Goal: Information Seeking & Learning: Learn about a topic

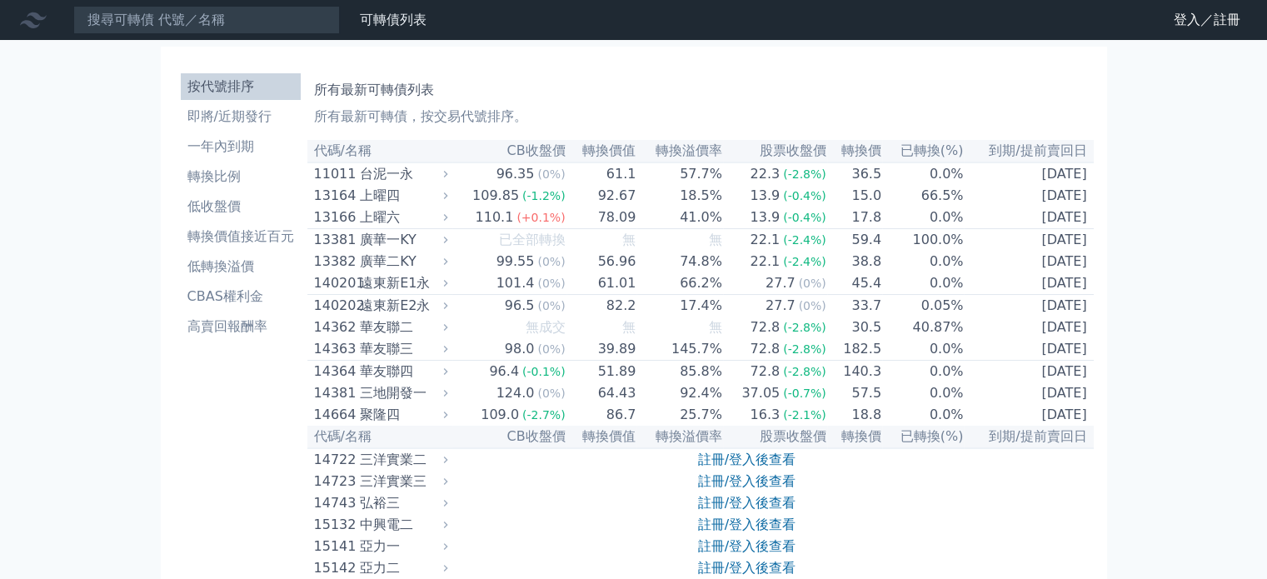
click at [778, 467] on link "註冊/登入後查看" at bounding box center [746, 459] width 97 height 16
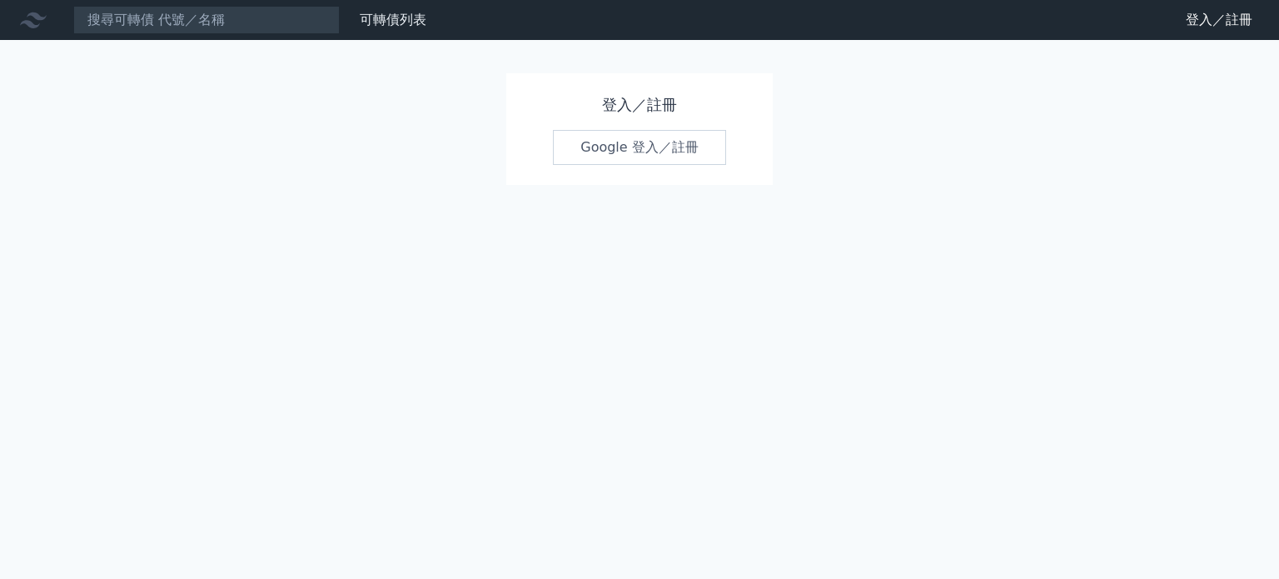
click at [649, 144] on link "Google 登入／註冊" at bounding box center [639, 147] width 173 height 35
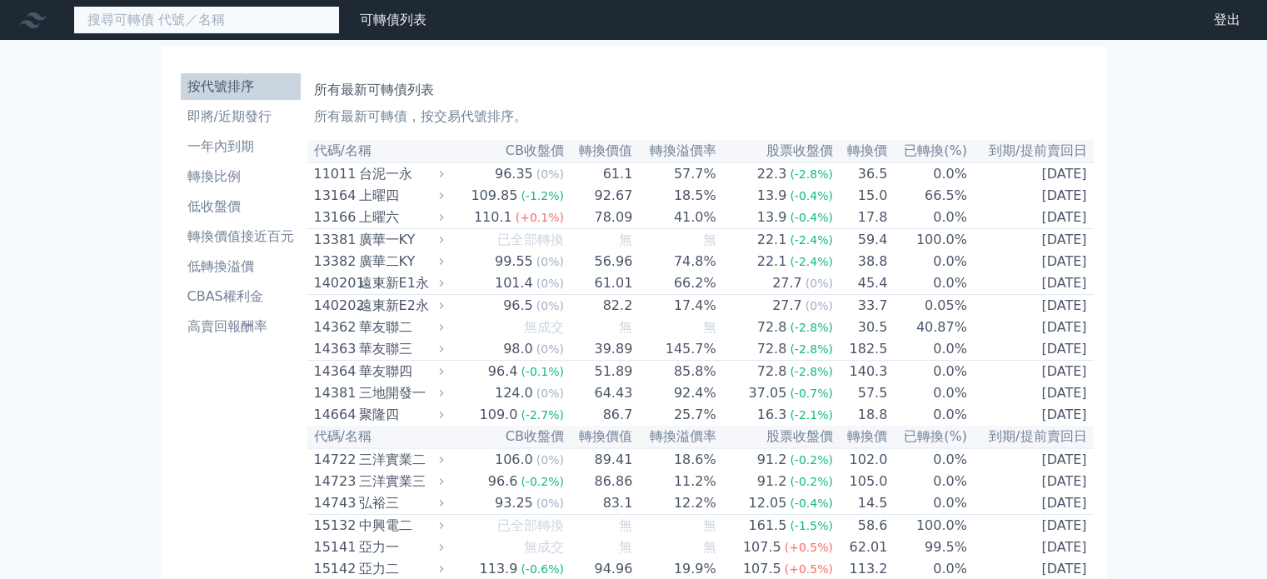
click at [202, 23] on input at bounding box center [206, 20] width 266 height 28
paste input "2314"
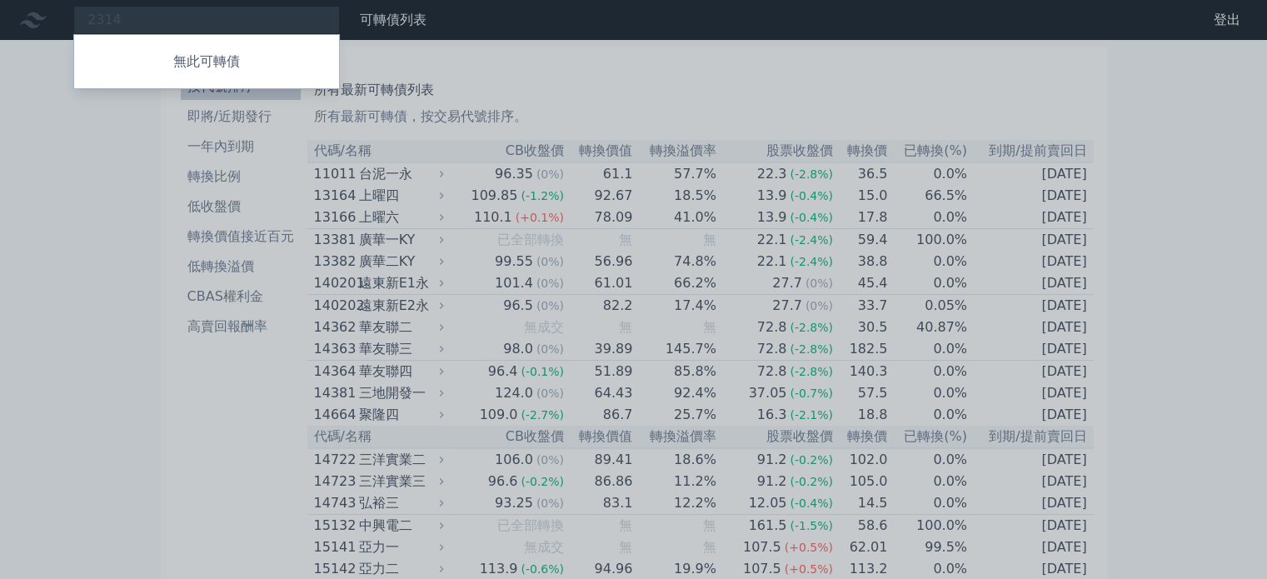
click at [132, 22] on div at bounding box center [633, 289] width 1267 height 579
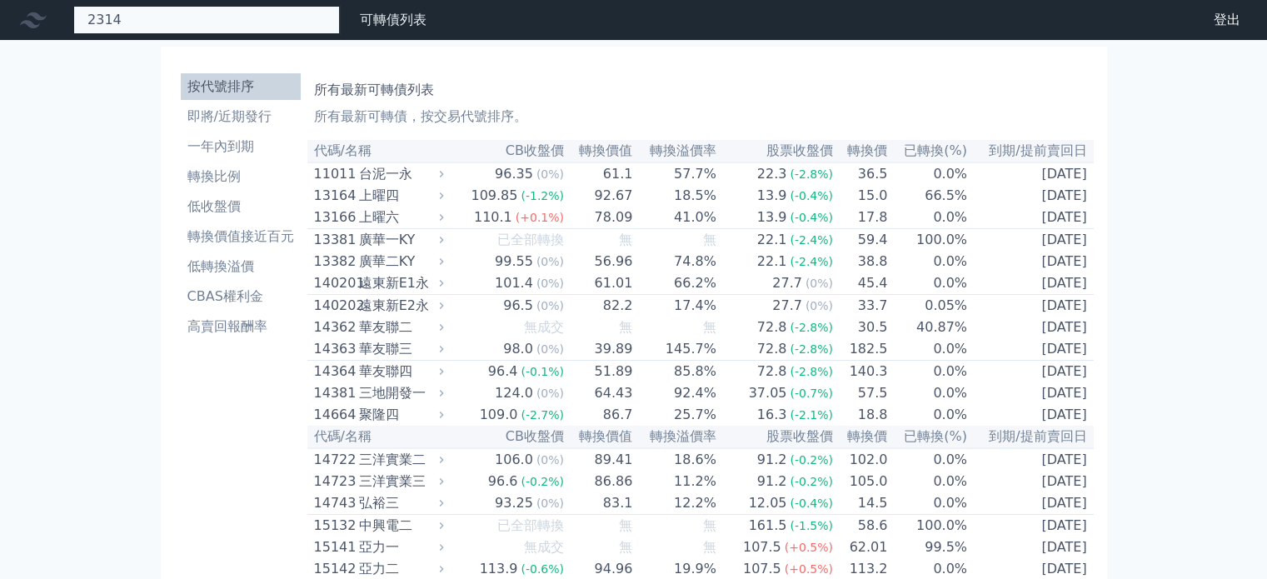
click at [132, 19] on div "2314 無此可轉債" at bounding box center [206, 20] width 266 height 28
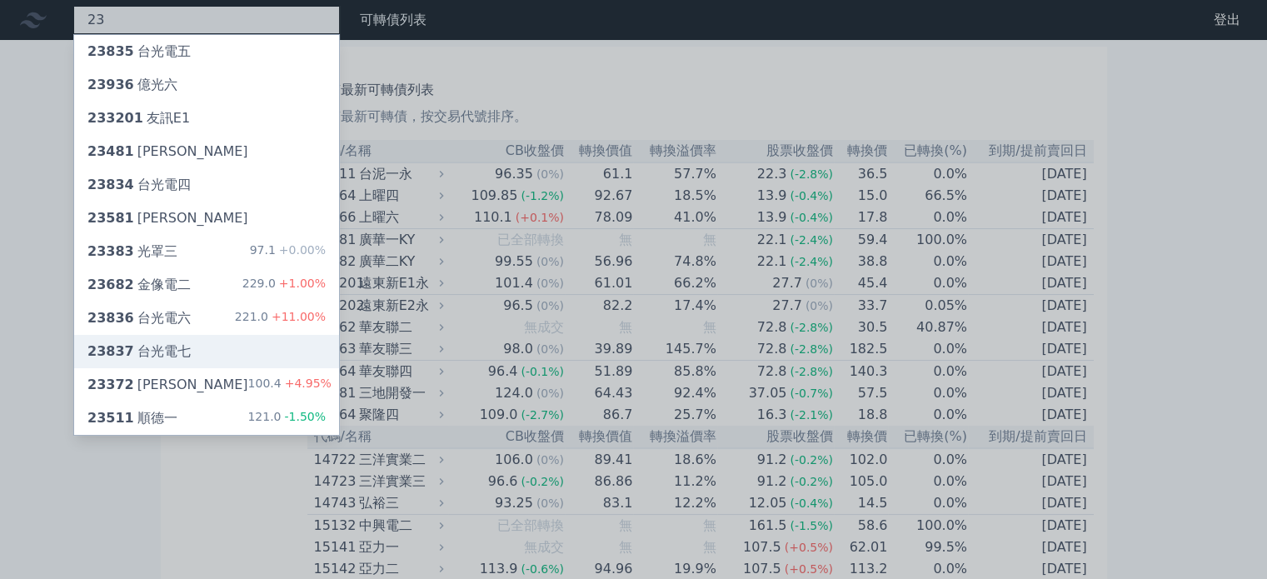
type input "23"
click at [178, 356] on div "23837 台光電七" at bounding box center [138, 351] width 103 height 20
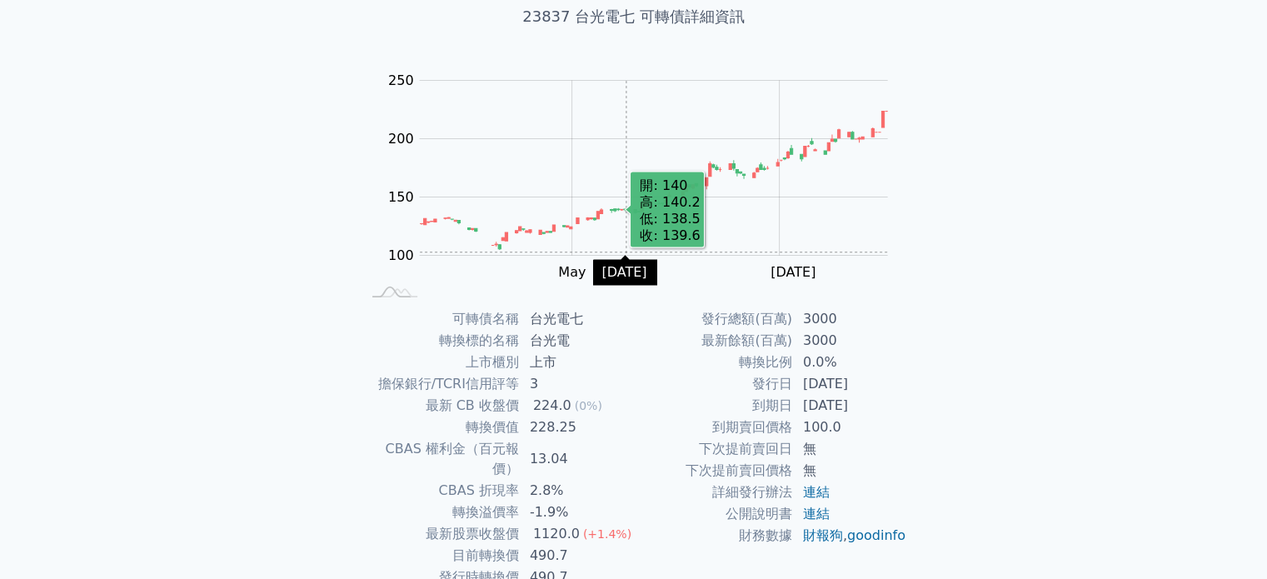
scroll to position [192, 0]
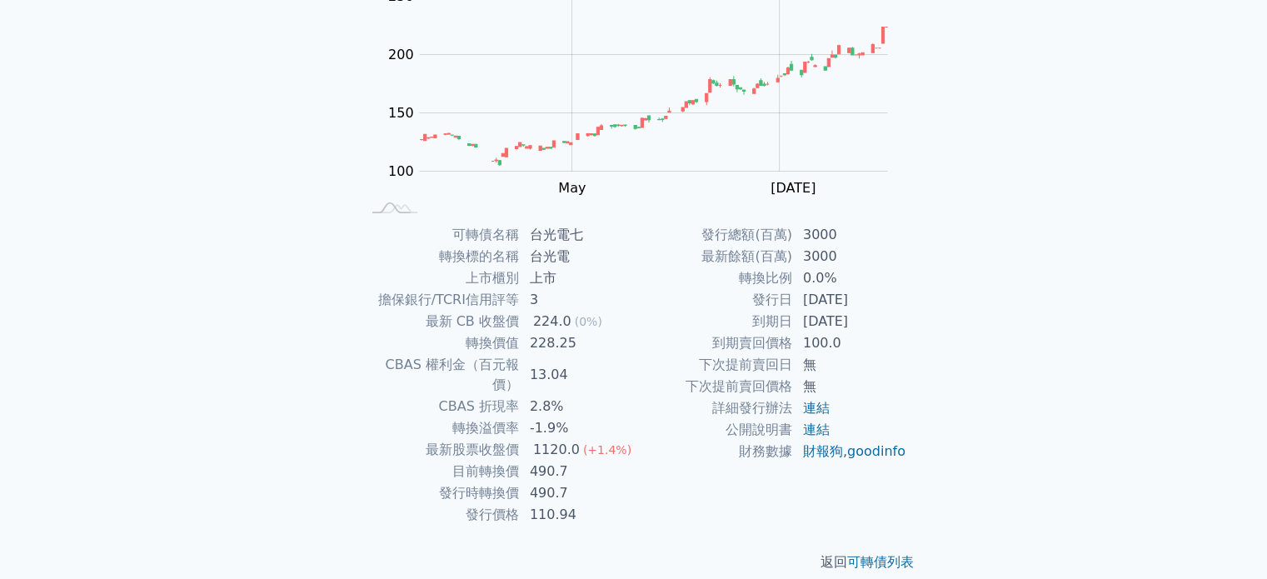
drag, startPoint x: 803, startPoint y: 323, endPoint x: 875, endPoint y: 326, distance: 72.5
click at [875, 326] on td "[DATE]" at bounding box center [850, 322] width 114 height 22
drag, startPoint x: 803, startPoint y: 302, endPoint x: 880, endPoint y: 307, distance: 77.6
click at [880, 307] on td "[DATE]" at bounding box center [850, 300] width 114 height 22
drag, startPoint x: 804, startPoint y: 279, endPoint x: 833, endPoint y: 279, distance: 29.1
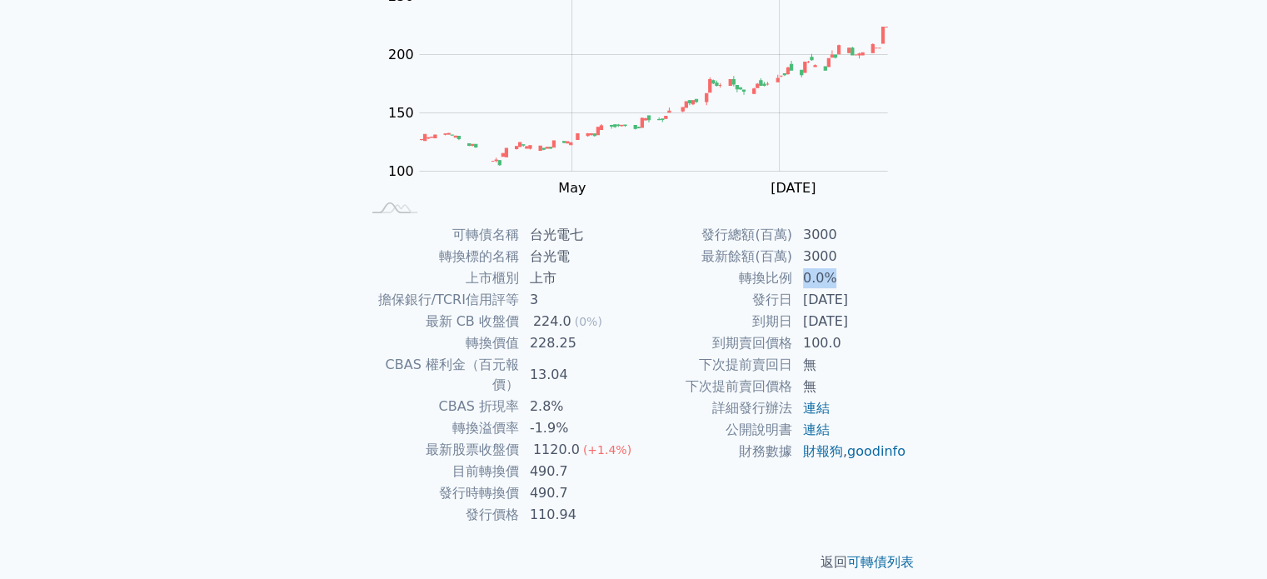
click at [833, 279] on td "0.0%" at bounding box center [850, 278] width 114 height 22
click at [87, 417] on div "可轉債列表 財務數據 可轉債列表 財務數據 登出 登出 可轉債列表 › 23837 台光電七 23837 台光電七 可轉債詳細資訊 Zoom Out 100 …" at bounding box center [633, 203] width 1267 height 791
click at [0, 311] on div "可轉債列表 財務數據 可轉債列表 財務數據 登出 登出 可轉債列表 › 23837 台光電七 23837 台光電七 可轉債詳細資訊 Zoom Out 100 …" at bounding box center [633, 203] width 1267 height 791
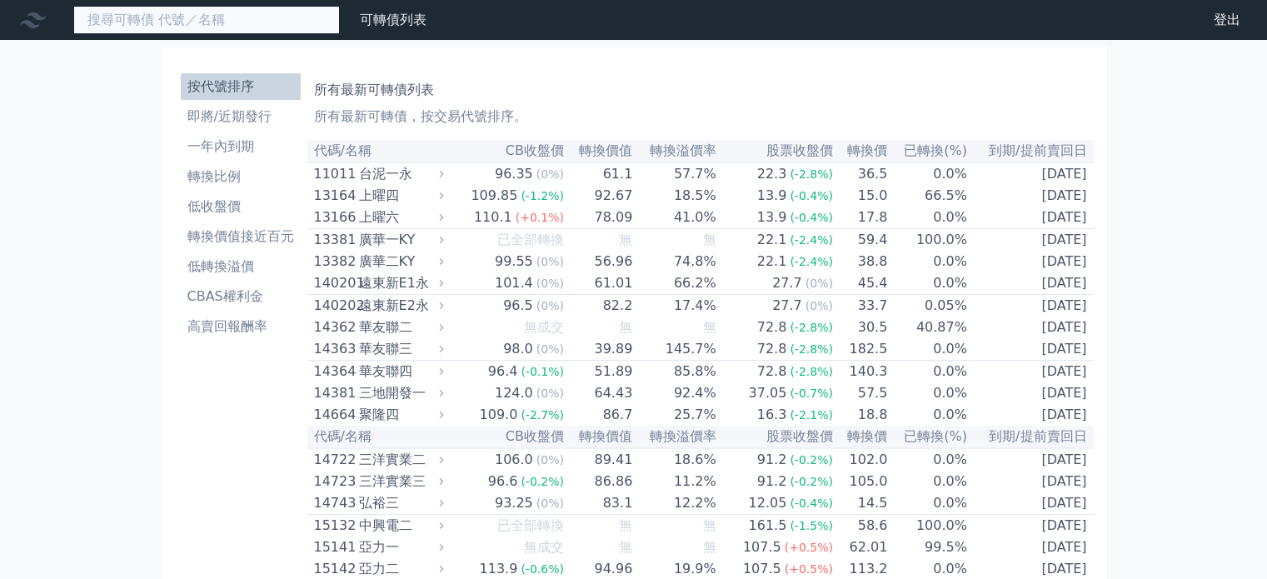
click at [237, 19] on input at bounding box center [206, 20] width 266 height 28
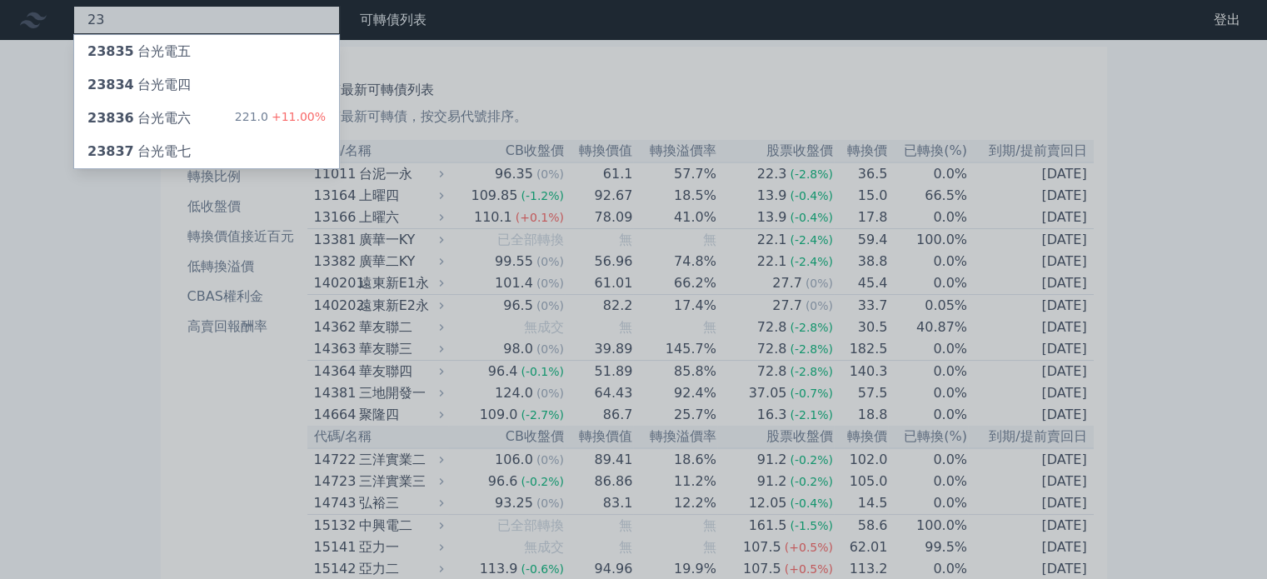
type input "2"
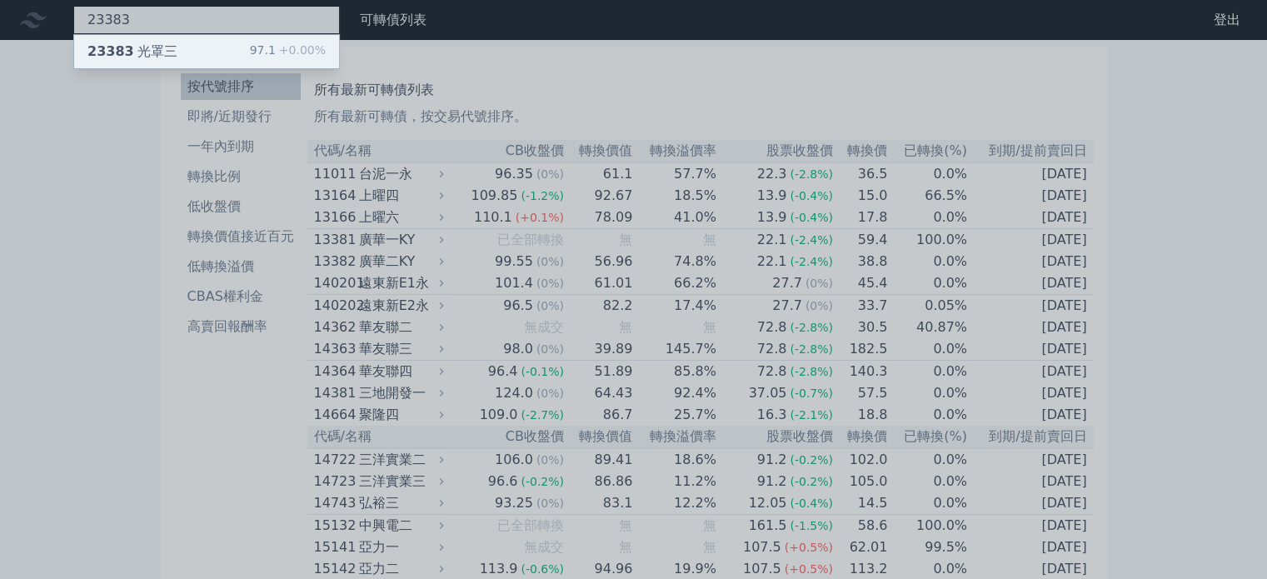
type input "23383"
click at [170, 49] on div "23383 光罩三 97.1 +0.00%" at bounding box center [206, 51] width 265 height 33
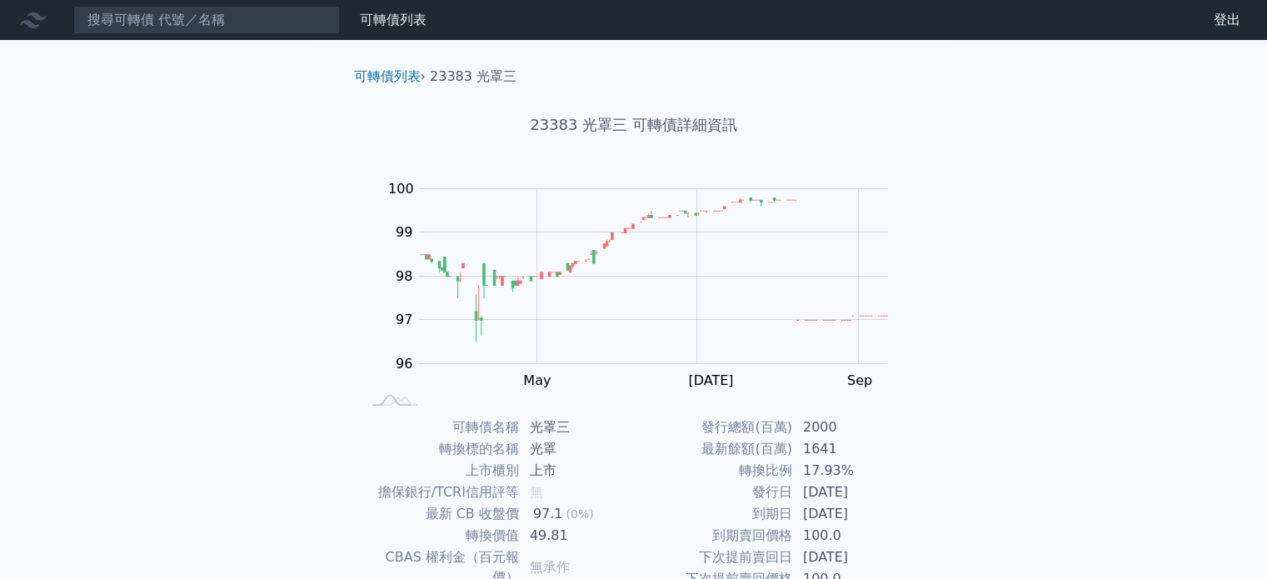
click at [246, 326] on div "可轉債列表 財務數據 可轉債列表 財務數據 登出 登出 可轉債列表 › 23383 光罩三 23383 光罩三 可轉債詳細資訊 Zoom Out 100 94…" at bounding box center [633, 395] width 1267 height 791
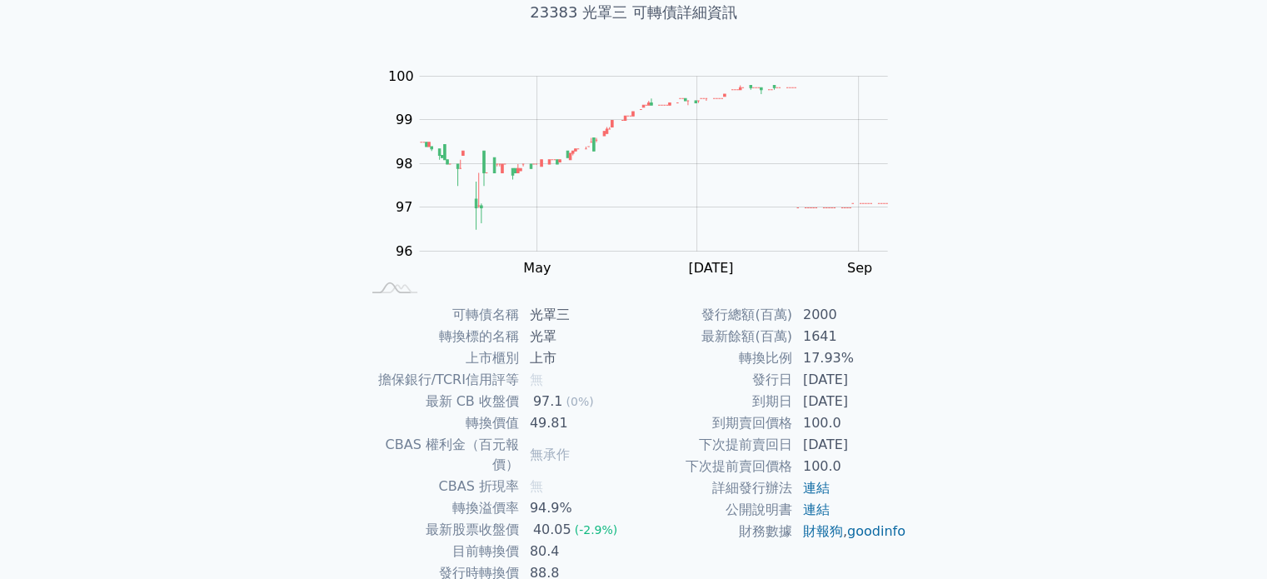
scroll to position [192, 0]
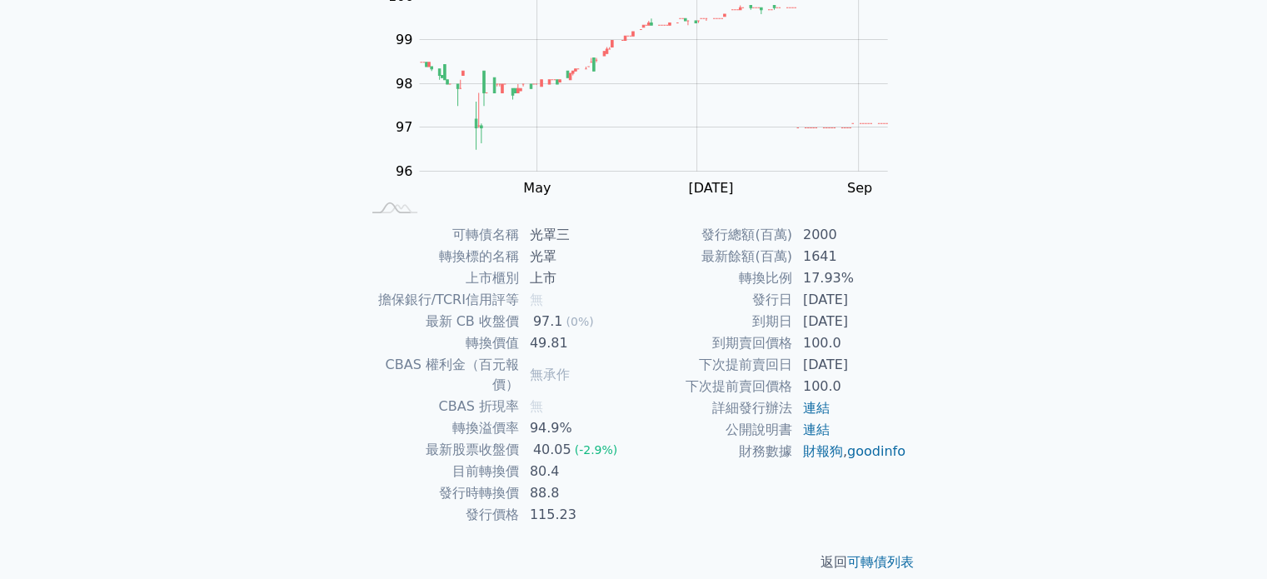
click at [986, 276] on div "可轉債列表 財務數據 可轉債列表 財務數據 登出 登出 可轉債列表 › 23383 光罩三 23383 光罩三 可轉債詳細資訊 Zoom Out 100 94…" at bounding box center [633, 203] width 1267 height 791
click at [959, 279] on div "可轉債列表 財務數據 可轉債列表 財務數據 登出 登出 可轉債列表 › 23383 光罩三 23383 光罩三 可轉債詳細資訊 Zoom Out 100 94…" at bounding box center [633, 203] width 1267 height 791
drag, startPoint x: 883, startPoint y: 362, endPoint x: 804, endPoint y: 369, distance: 79.4
click at [804, 369] on td "[DATE]" at bounding box center [850, 365] width 114 height 22
drag, startPoint x: 565, startPoint y: 431, endPoint x: 535, endPoint y: 431, distance: 30.0
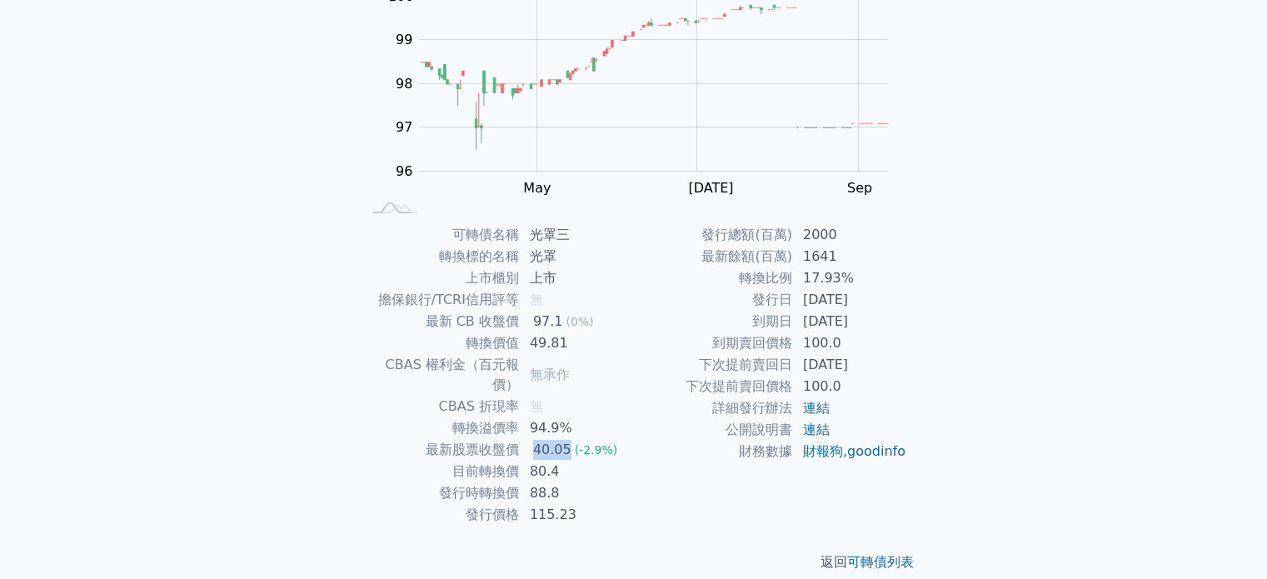
click at [535, 440] on div "40.05" at bounding box center [552, 450] width 45 height 20
click at [559, 460] on td "80.4" at bounding box center [577, 471] width 114 height 22
drag, startPoint x: 556, startPoint y: 451, endPoint x: 530, endPoint y: 451, distance: 25.8
click at [530, 460] on td "80.4" at bounding box center [577, 471] width 114 height 22
click at [816, 430] on link "連結" at bounding box center [816, 429] width 27 height 16
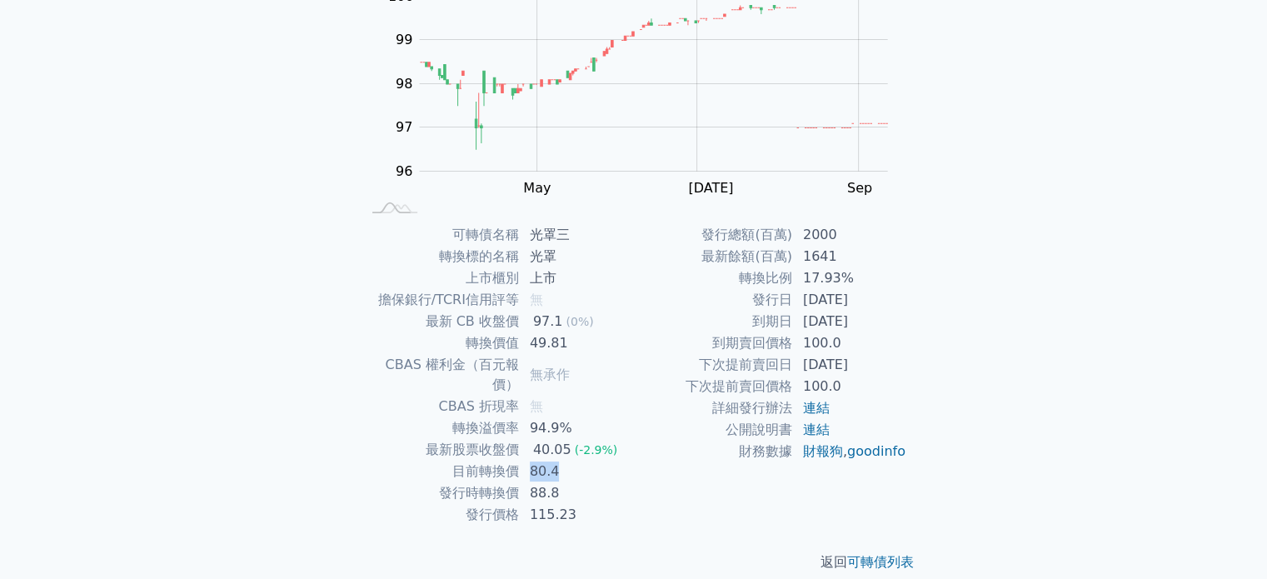
drag, startPoint x: 804, startPoint y: 322, endPoint x: 898, endPoint y: 322, distance: 93.3
click at [898, 322] on td "[DATE]" at bounding box center [850, 322] width 114 height 22
drag, startPoint x: 805, startPoint y: 281, endPoint x: 859, endPoint y: 279, distance: 54.2
click at [859, 279] on td "17.93%" at bounding box center [850, 278] width 114 height 22
click at [863, 340] on td "100.0" at bounding box center [850, 343] width 114 height 22
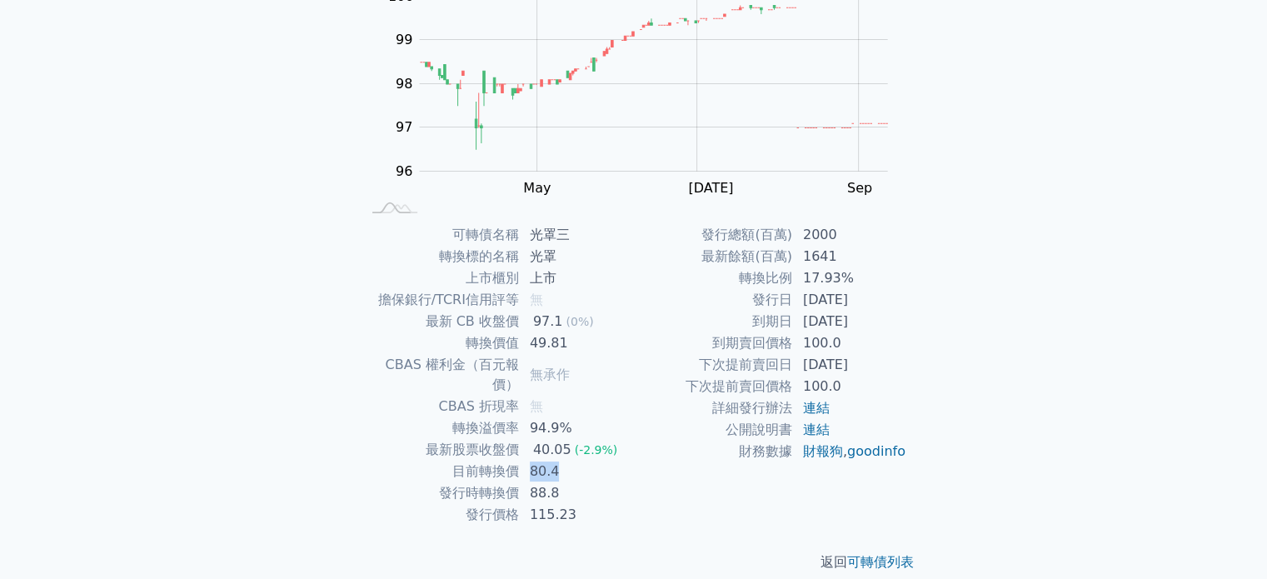
drag, startPoint x: 530, startPoint y: 450, endPoint x: 565, endPoint y: 449, distance: 35.0
click at [565, 460] on td "80.4" at bounding box center [577, 471] width 114 height 22
click at [607, 460] on td "80.4" at bounding box center [577, 471] width 114 height 22
drag, startPoint x: 529, startPoint y: 490, endPoint x: 630, endPoint y: 477, distance: 101.6
click at [589, 504] on td "115.23" at bounding box center [577, 515] width 114 height 22
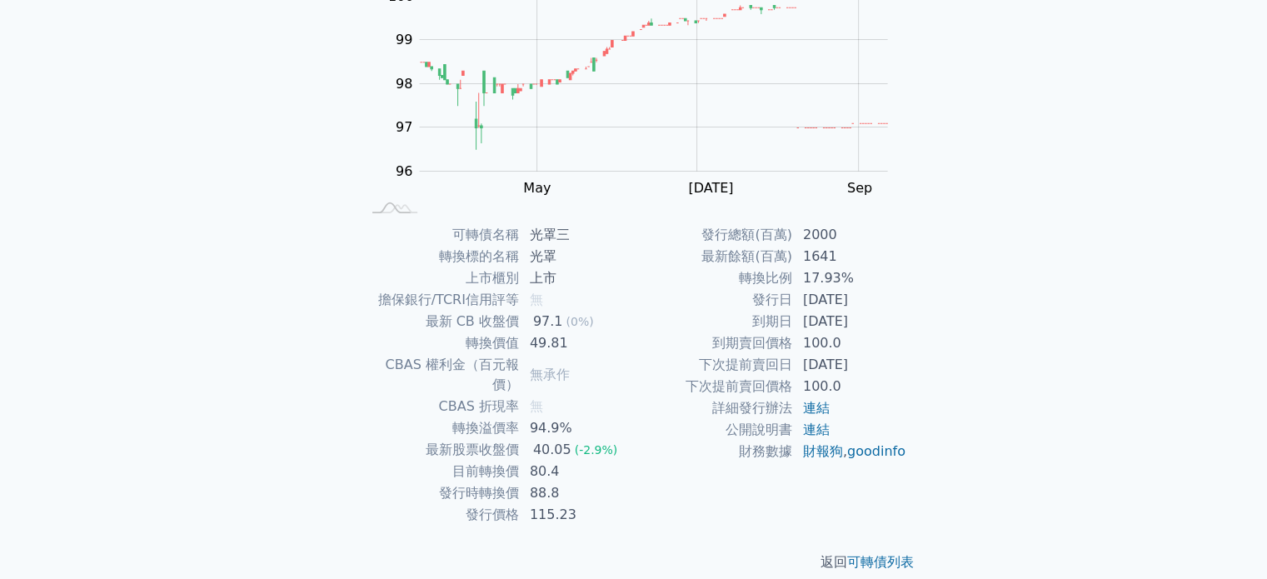
click at [630, 482] on td "88.8" at bounding box center [577, 493] width 114 height 22
drag, startPoint x: 870, startPoint y: 321, endPoint x: 798, endPoint y: 331, distance: 73.0
click at [798, 331] on td "[DATE]" at bounding box center [850, 322] width 114 height 22
click at [800, 329] on td "[DATE]" at bounding box center [850, 322] width 114 height 22
drag, startPoint x: 804, startPoint y: 321, endPoint x: 879, endPoint y: 322, distance: 75.8
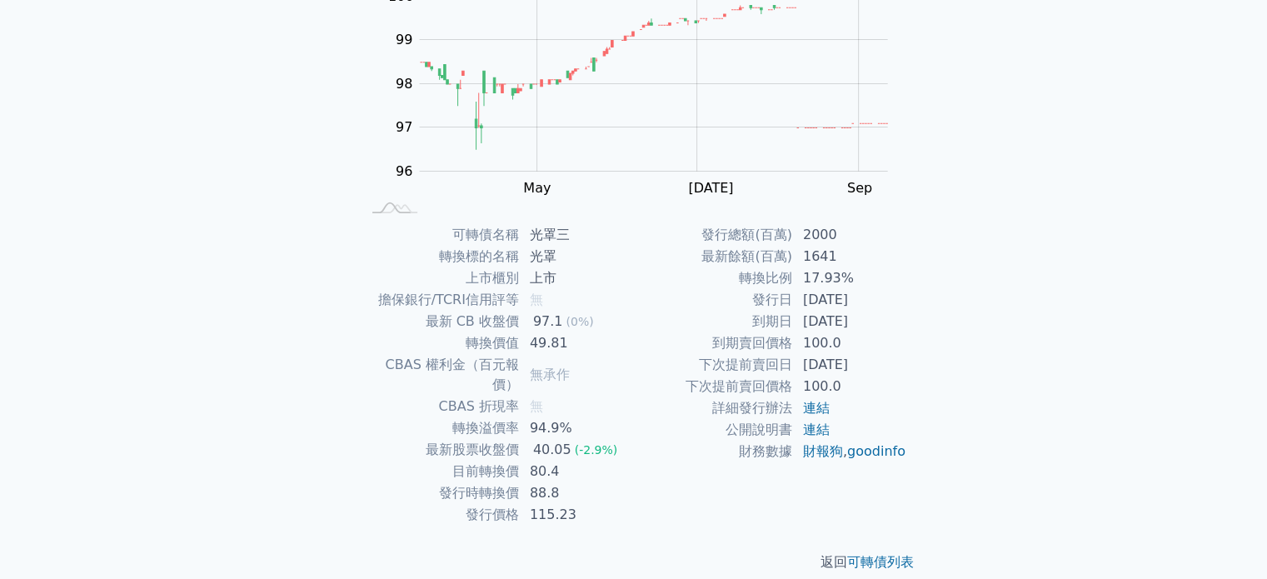
click at [879, 322] on td "[DATE]" at bounding box center [850, 322] width 114 height 22
click at [879, 333] on td "100.0" at bounding box center [850, 343] width 114 height 22
drag, startPoint x: 878, startPoint y: 326, endPoint x: 806, endPoint y: 327, distance: 72.5
click at [806, 327] on td "[DATE]" at bounding box center [850, 322] width 114 height 22
click at [933, 341] on div "可轉債列表 › 23383 光罩三 23383 光罩三 可轉債詳細資訊 Zoom Out 100 94 95 96 97 98 99 100 101 L Ma…" at bounding box center [634, 223] width 640 height 751
